Goal: Transaction & Acquisition: Purchase product/service

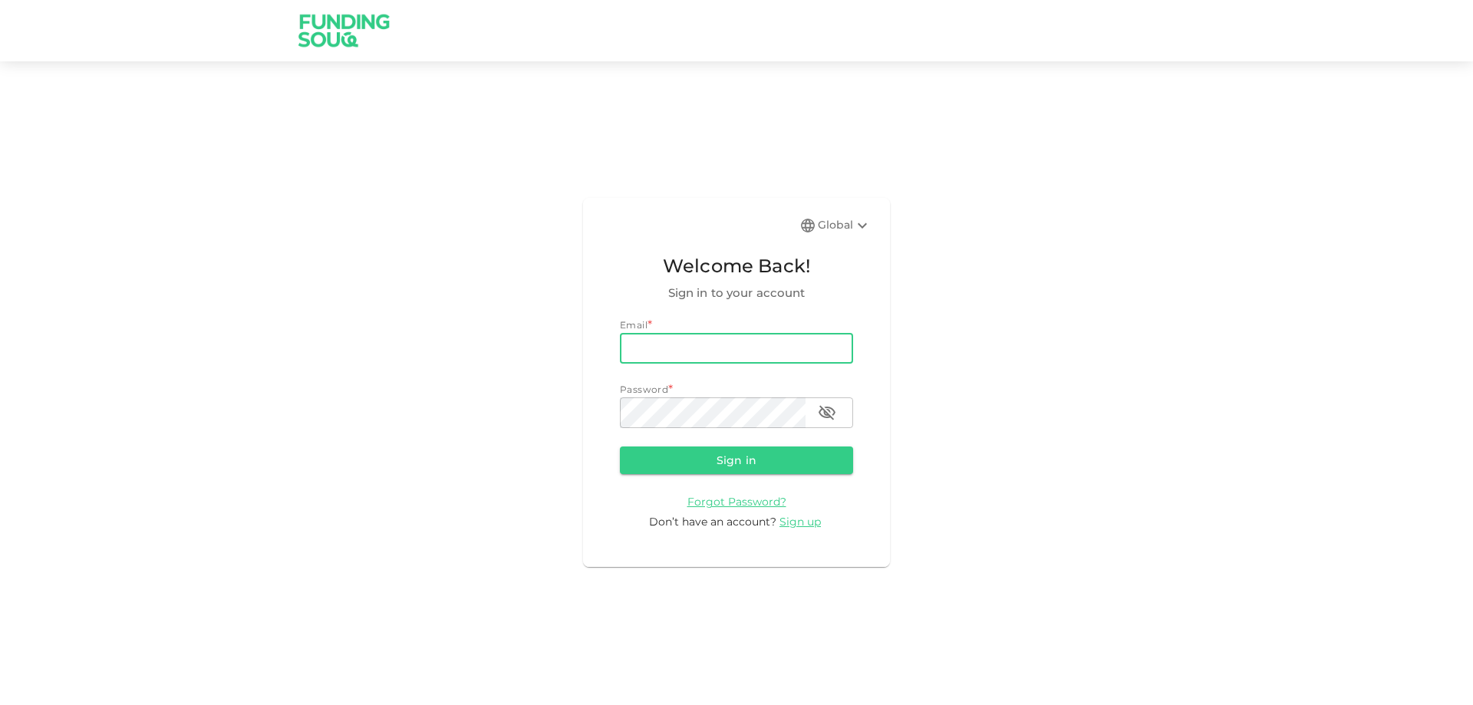
click at [666, 350] on input "email" at bounding box center [736, 348] width 233 height 31
type input "[EMAIL_ADDRESS][DOMAIN_NAME]"
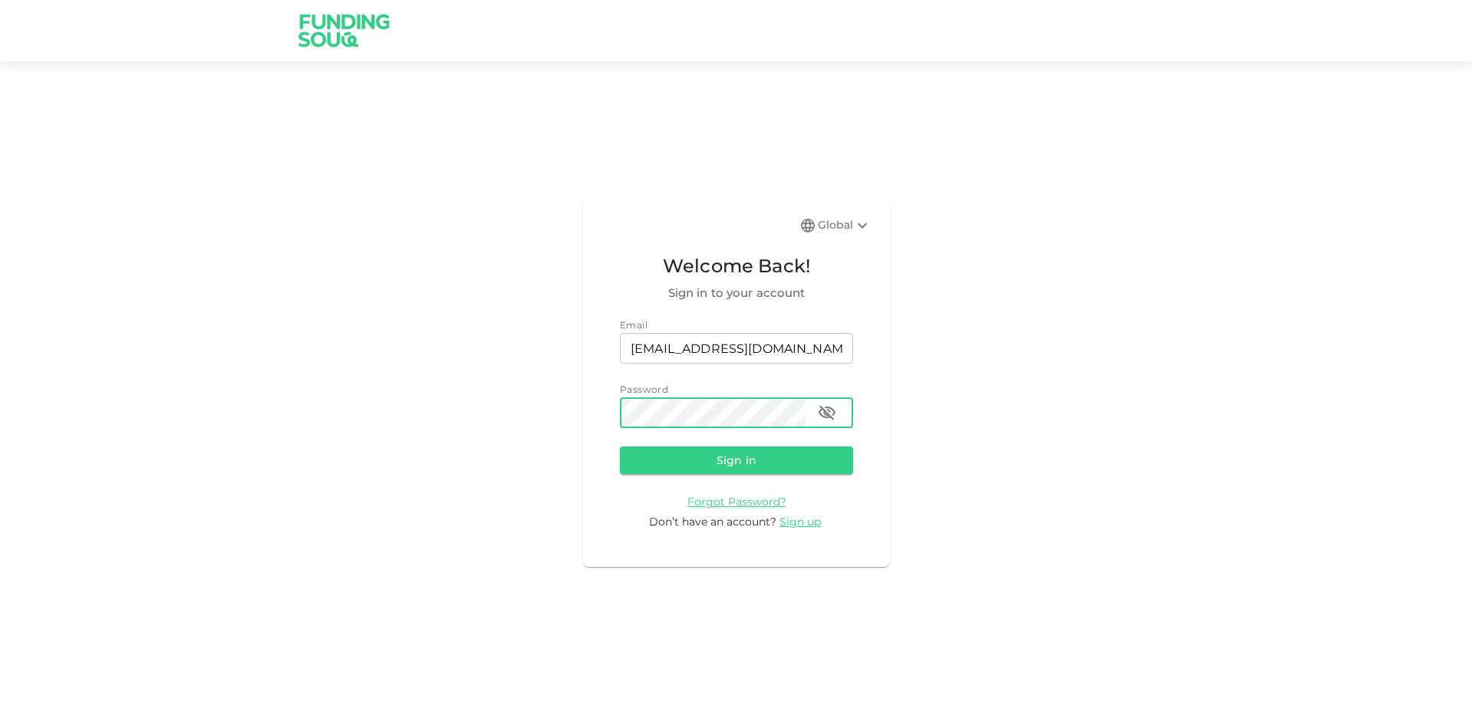
click at [620, 446] on button "Sign in" at bounding box center [736, 460] width 233 height 28
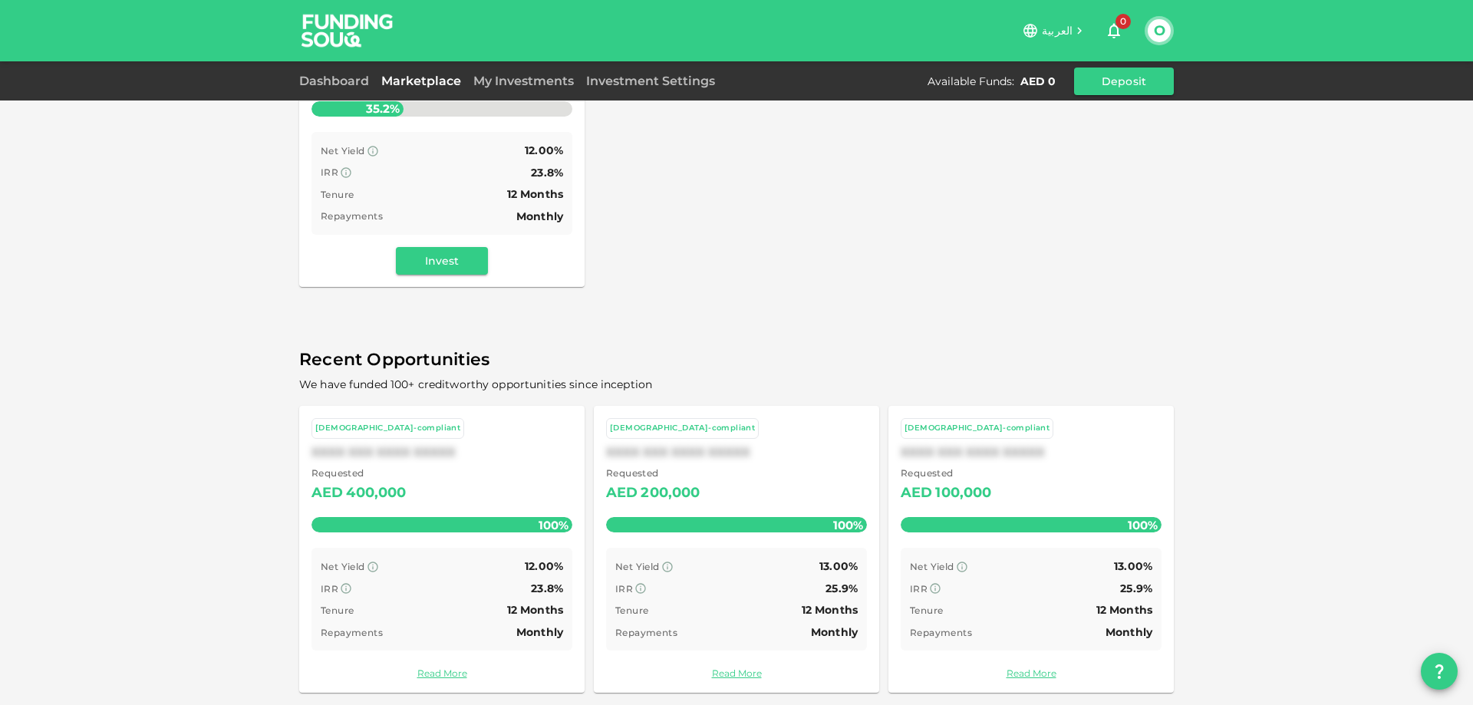
scroll to position [317, 0]
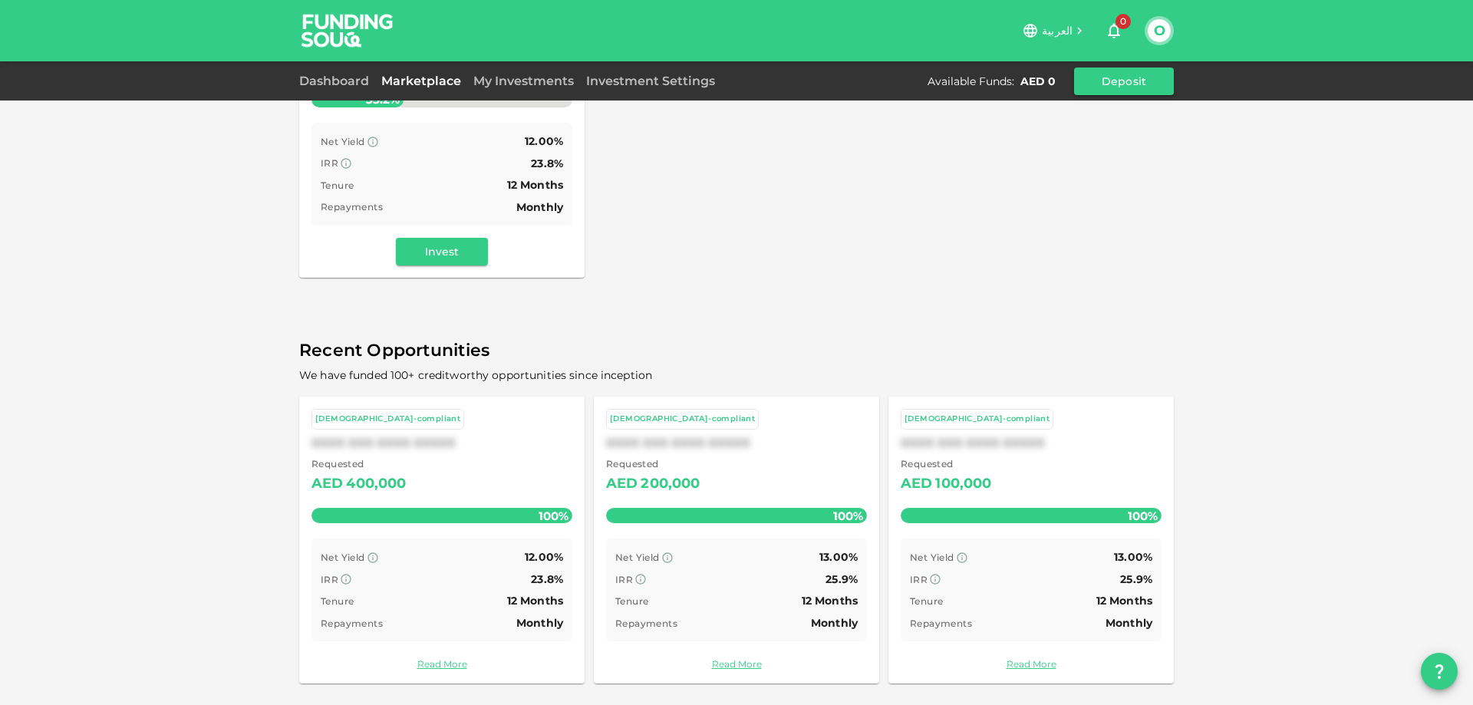
click at [435, 237] on div "[DEMOGRAPHIC_DATA]-compliant 207 Investors Rajyog Water Bottling LLC Requested …" at bounding box center [441, 126] width 285 height 304
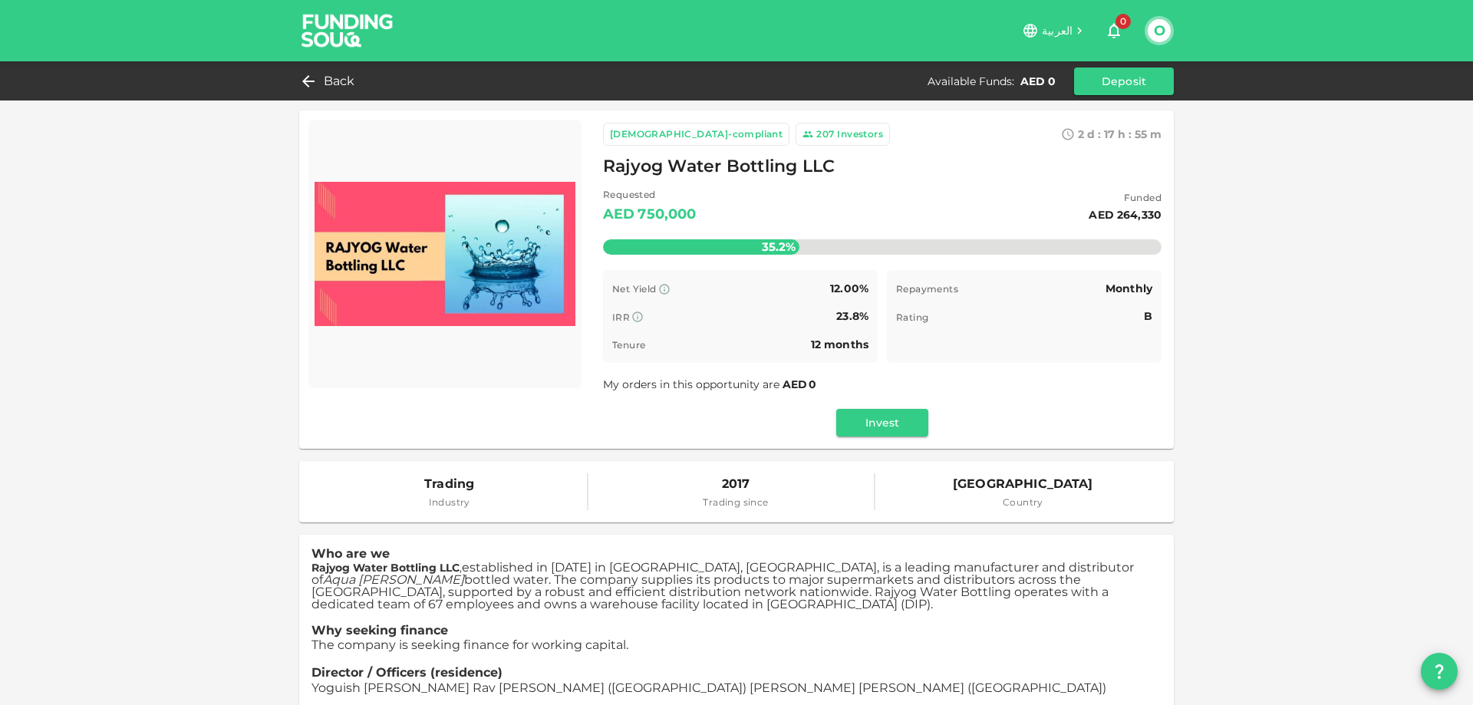
click at [368, 253] on img at bounding box center [445, 254] width 261 height 256
click at [618, 166] on span "Rajyog Water Bottling LLC" at bounding box center [719, 167] width 232 height 30
drag, startPoint x: 618, startPoint y: 166, endPoint x: 816, endPoint y: 165, distance: 197.2
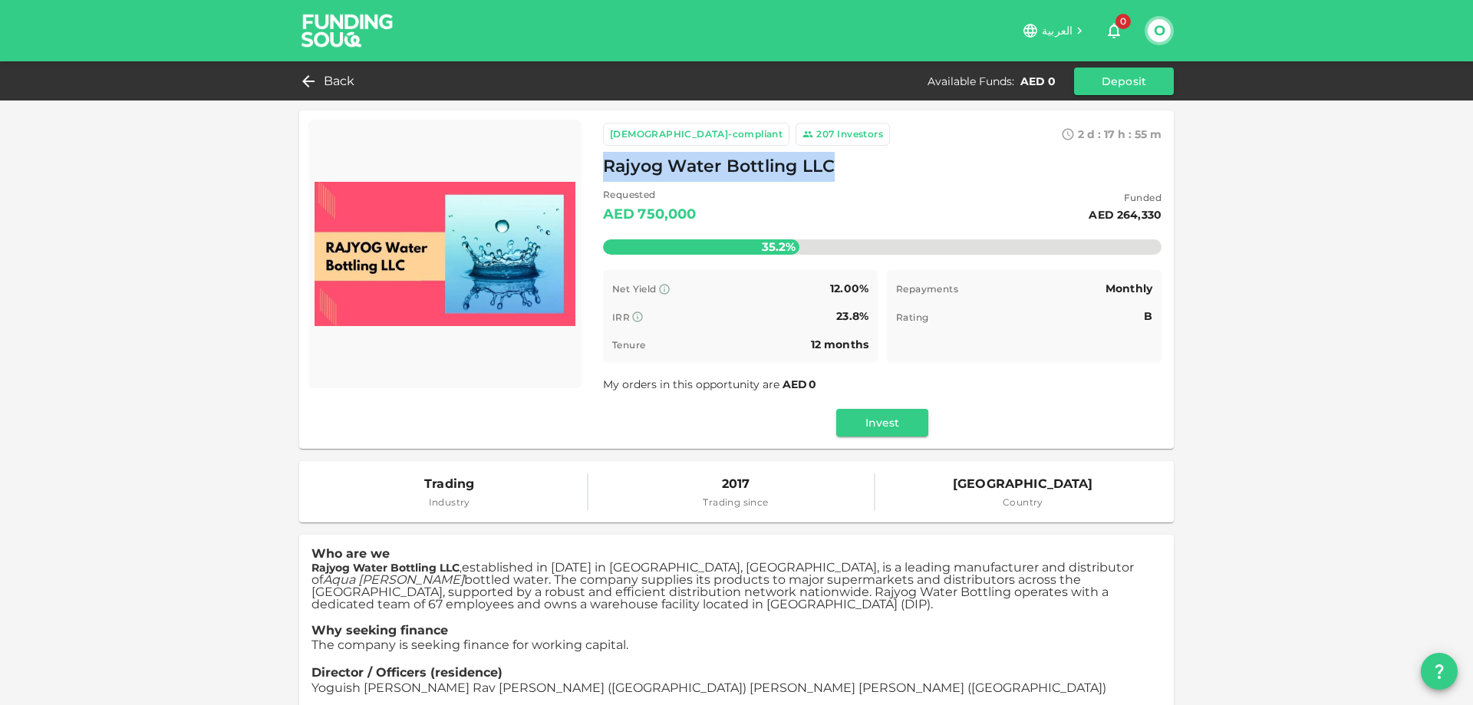
click at [816, 165] on span "Rajyog Water Bottling LLC" at bounding box center [719, 167] width 232 height 30
click at [502, 202] on img at bounding box center [445, 254] width 261 height 256
click at [702, 179] on span "Rajyog Water Bottling LLC" at bounding box center [719, 167] width 232 height 30
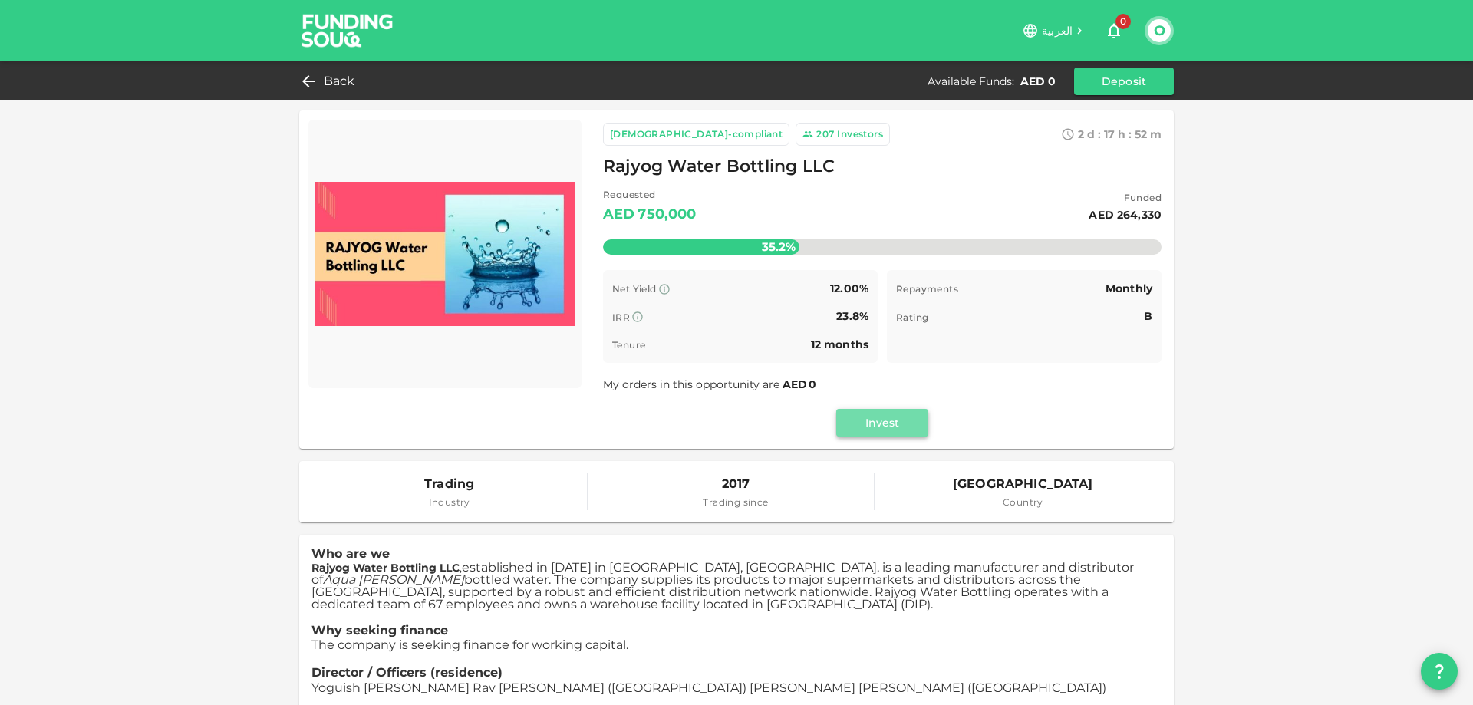
click at [902, 428] on button "Invest" at bounding box center [882, 423] width 92 height 28
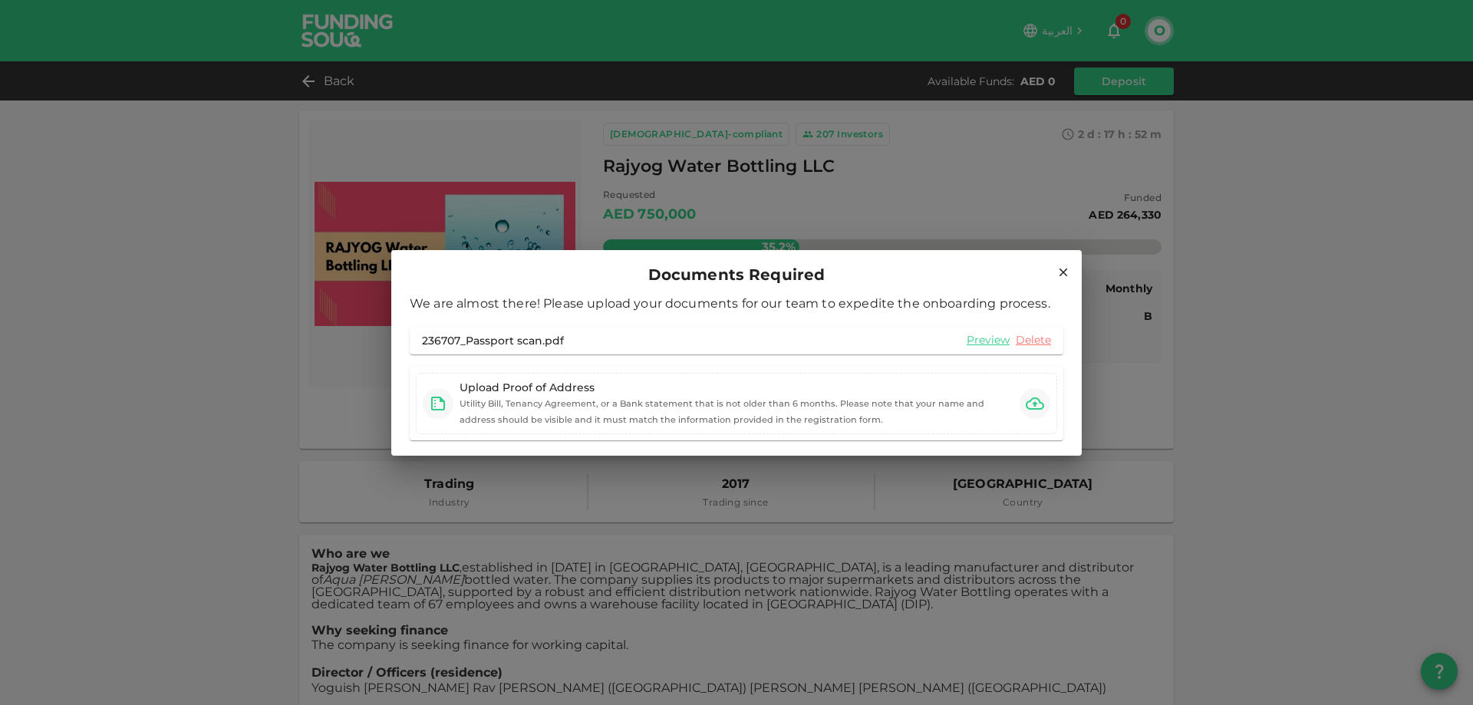
click at [1065, 269] on icon at bounding box center [1063, 272] width 14 height 14
